Goal: Task Accomplishment & Management: Use online tool/utility

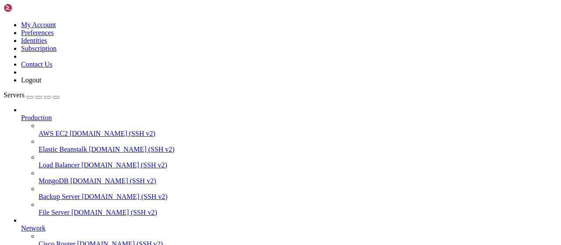
scroll to position [178, 0]
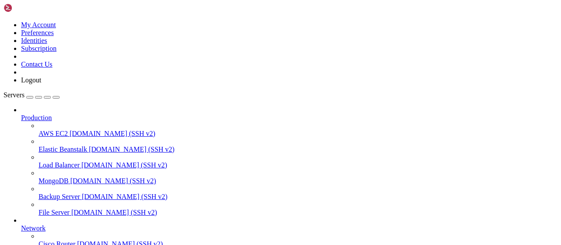
type input "/root/LinkQuest"
